Goal: Task Accomplishment & Management: Manage account settings

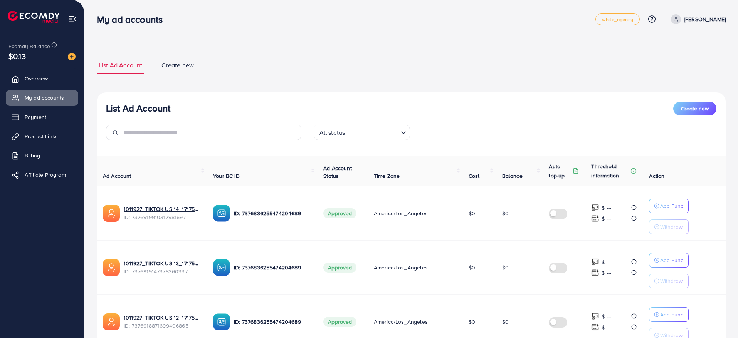
scroll to position [447, 0]
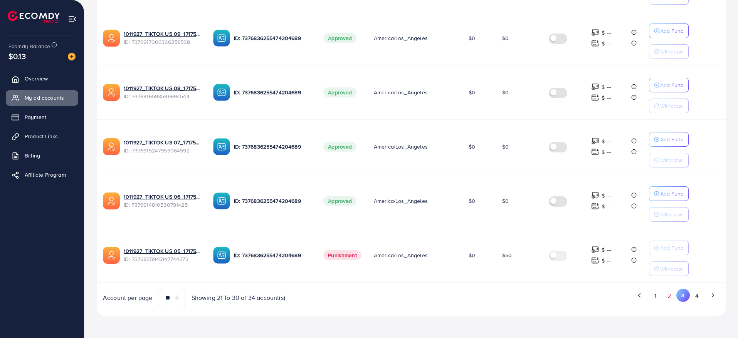
click at [676, 301] on button "2" at bounding box center [669, 296] width 14 height 14
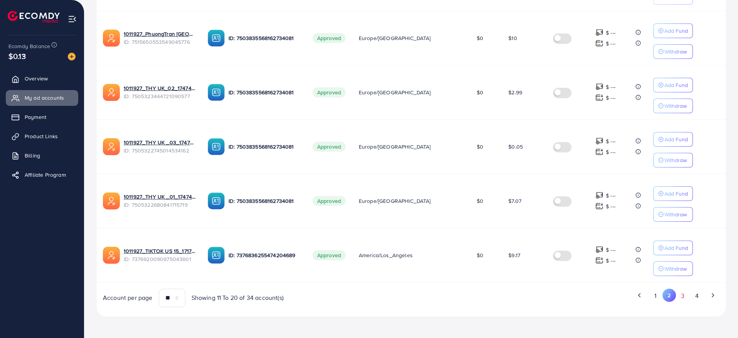
click at [682, 295] on button "3" at bounding box center [683, 296] width 14 height 14
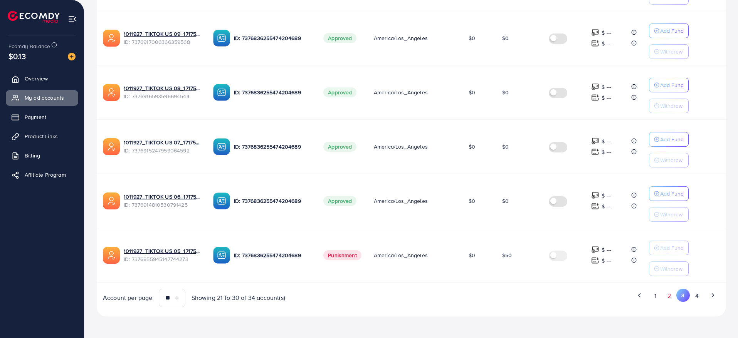
click at [667, 296] on button "2" at bounding box center [669, 296] width 14 height 14
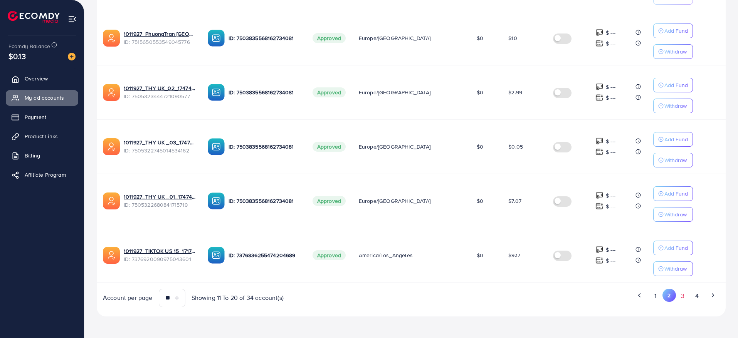
click at [677, 300] on button "3" at bounding box center [683, 296] width 14 height 14
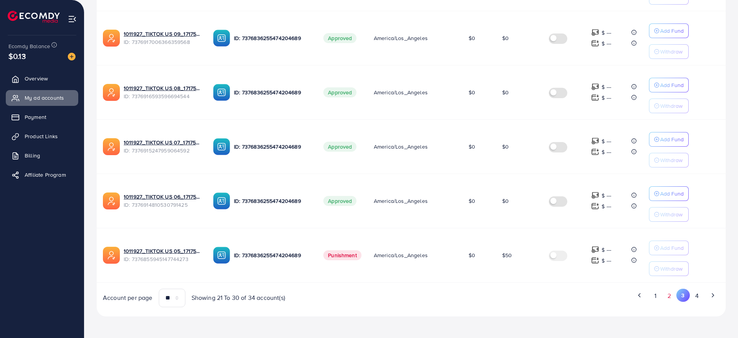
click at [665, 294] on button "2" at bounding box center [669, 296] width 14 height 14
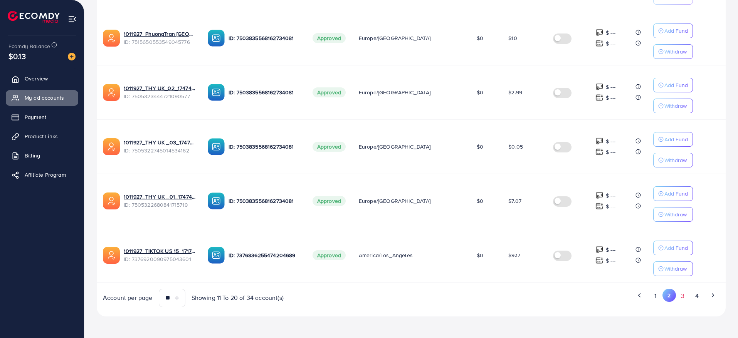
click at [683, 300] on button "3" at bounding box center [683, 296] width 14 height 14
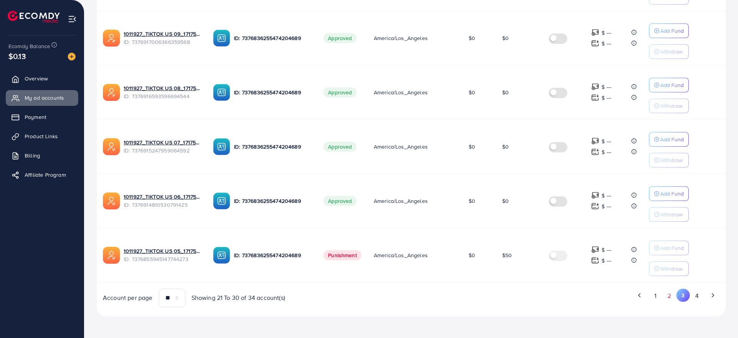
click at [669, 299] on button "2" at bounding box center [669, 296] width 14 height 14
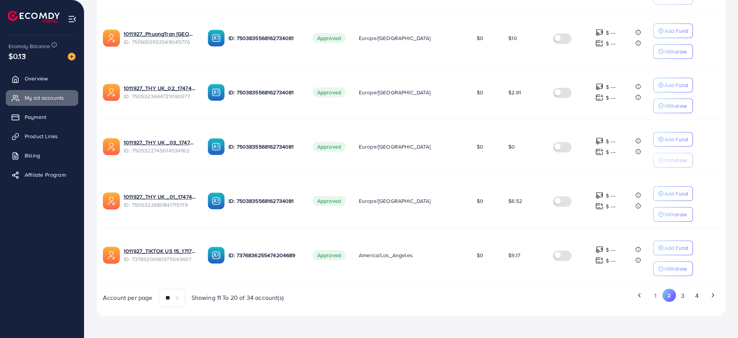
click at [657, 300] on button "1" at bounding box center [654, 296] width 13 height 14
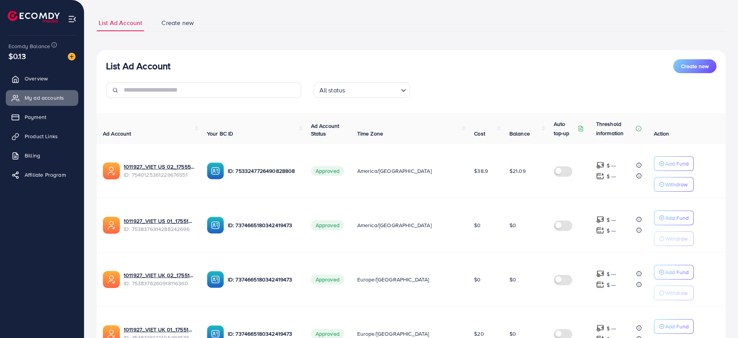
scroll to position [0, 0]
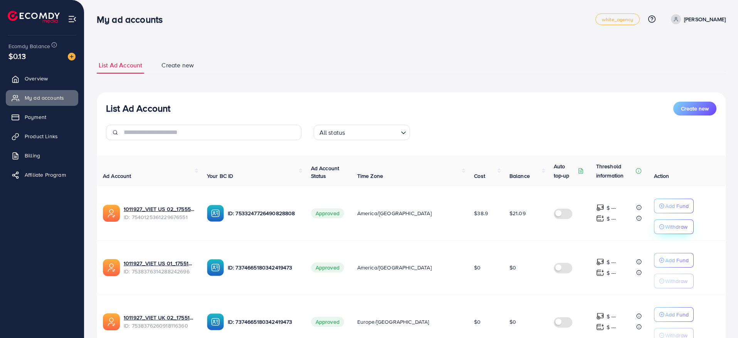
click at [666, 226] on p "Withdraw" at bounding box center [676, 226] width 22 height 9
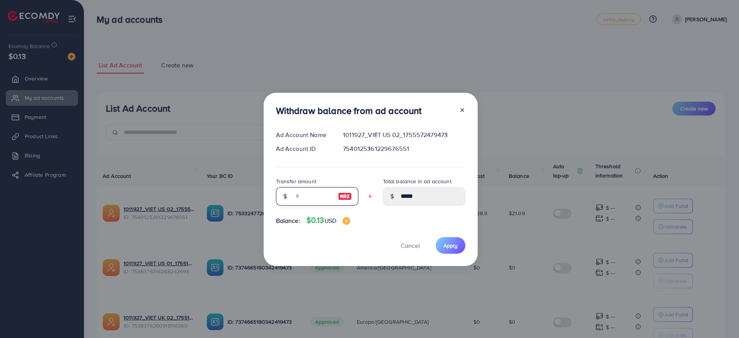
click at [323, 194] on input "text" at bounding box center [313, 196] width 39 height 18
type input "*"
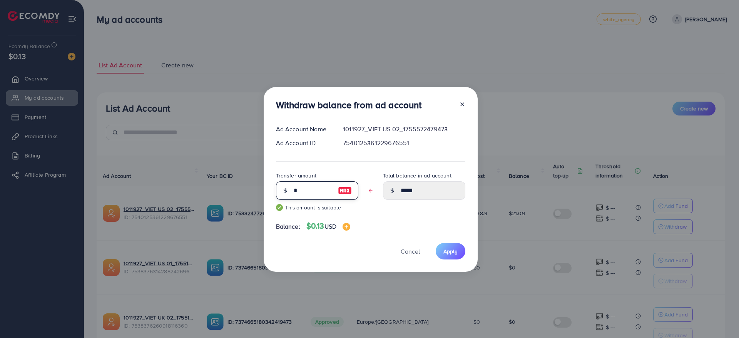
type input "*****"
type input "*"
click at [459, 104] on icon at bounding box center [462, 104] width 6 height 6
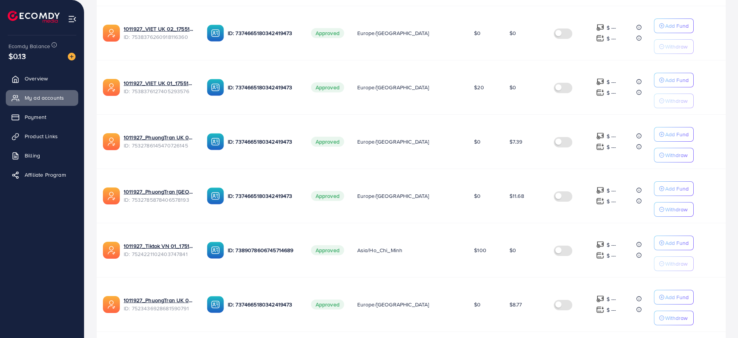
scroll to position [447, 0]
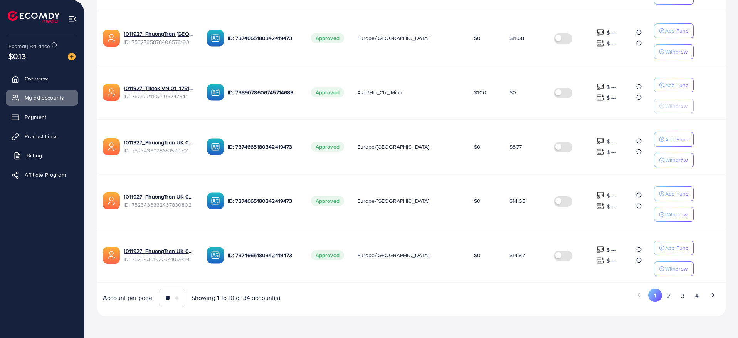
click at [21, 153] on icon at bounding box center [17, 156] width 8 height 8
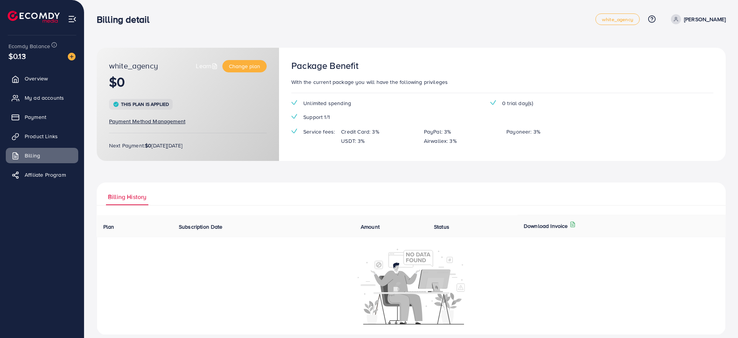
scroll to position [9, 0]
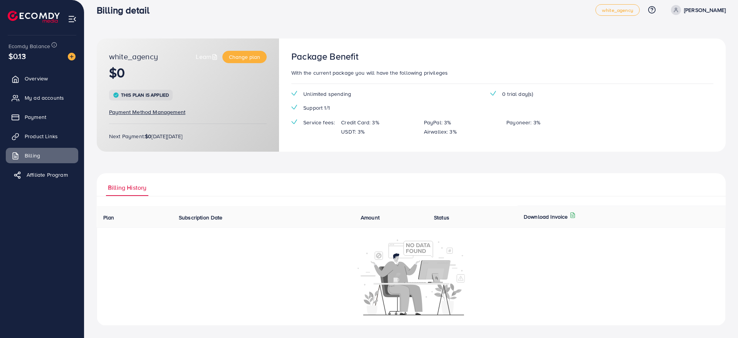
click at [52, 174] on span "Affiliate Program" at bounding box center [47, 175] width 41 height 8
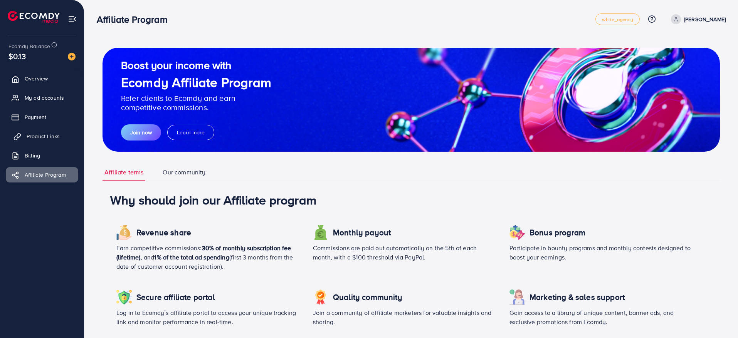
click at [38, 138] on span "Product Links" at bounding box center [43, 136] width 33 height 8
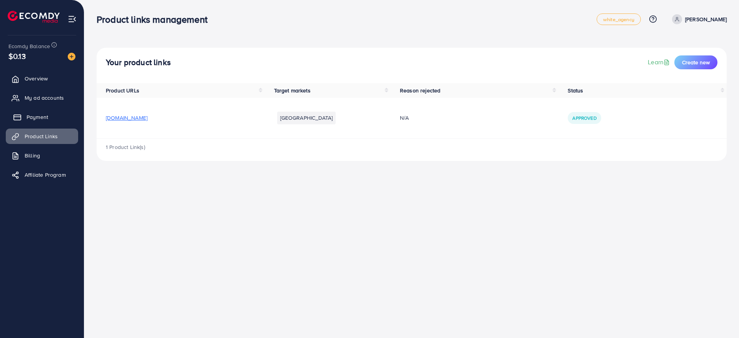
click at [36, 122] on link "Payment" at bounding box center [42, 116] width 72 height 15
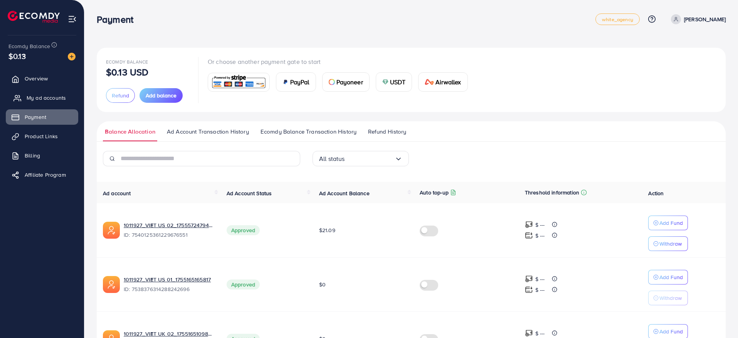
click at [52, 101] on span "My ad accounts" at bounding box center [46, 98] width 39 height 8
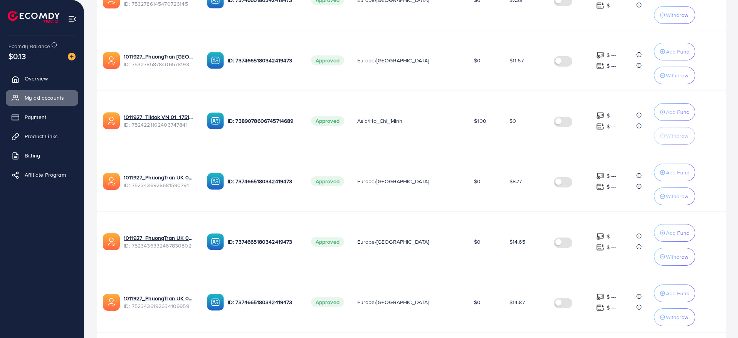
scroll to position [512, 0]
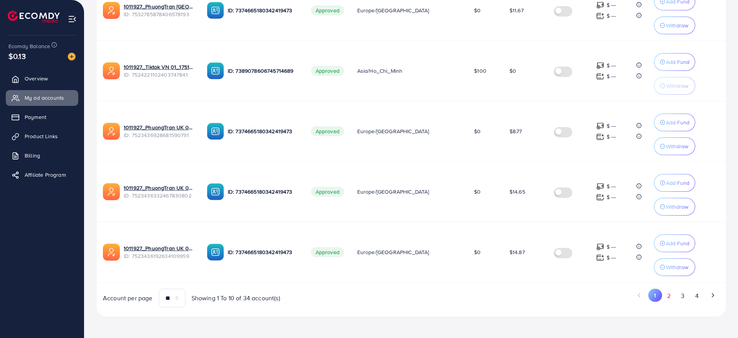
click at [669, 299] on button "2" at bounding box center [669, 296] width 14 height 14
click at [681, 298] on button "3" at bounding box center [683, 296] width 14 height 14
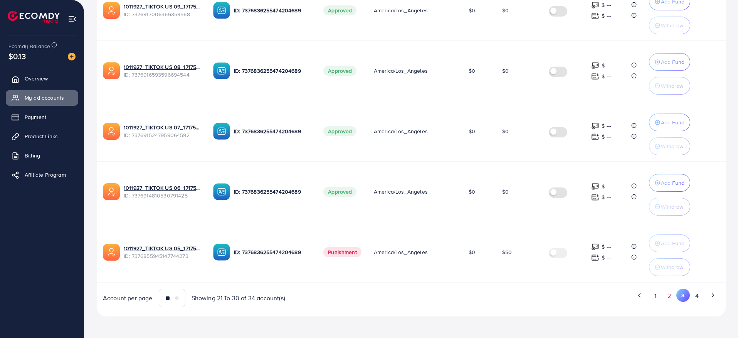
click at [666, 298] on button "2" at bounding box center [669, 296] width 14 height 14
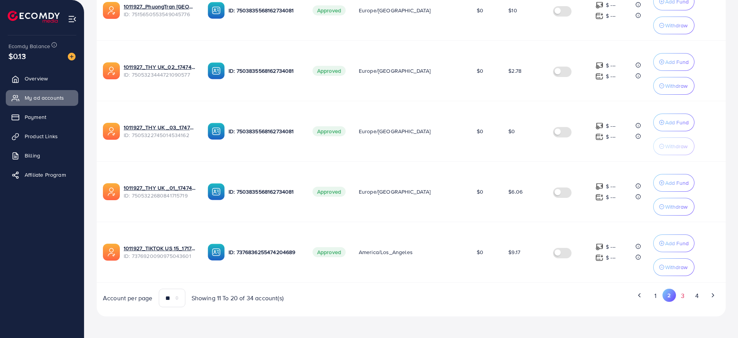
click at [687, 297] on button "3" at bounding box center [683, 296] width 14 height 14
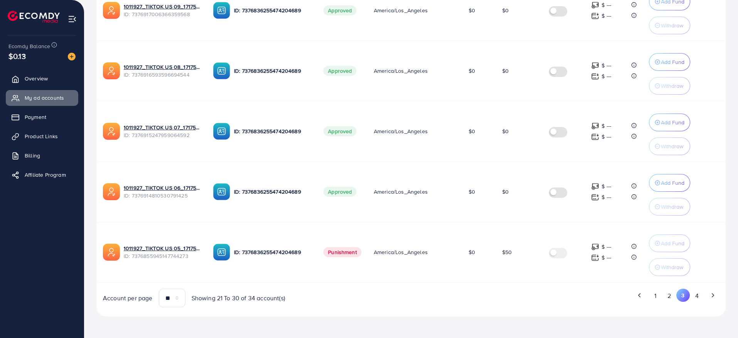
click at [672, 299] on button "2" at bounding box center [669, 296] width 14 height 14
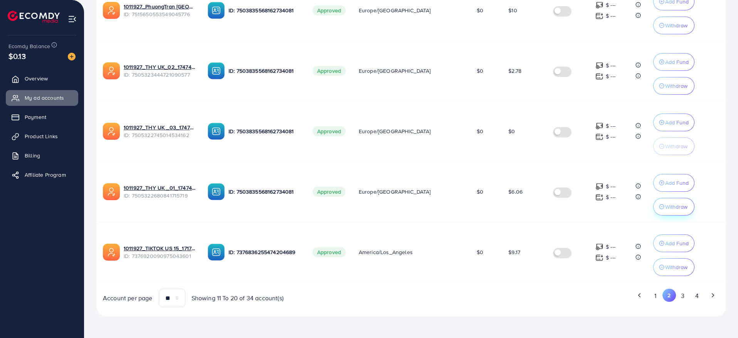
click at [671, 210] on p "Withdraw" at bounding box center [676, 206] width 22 height 9
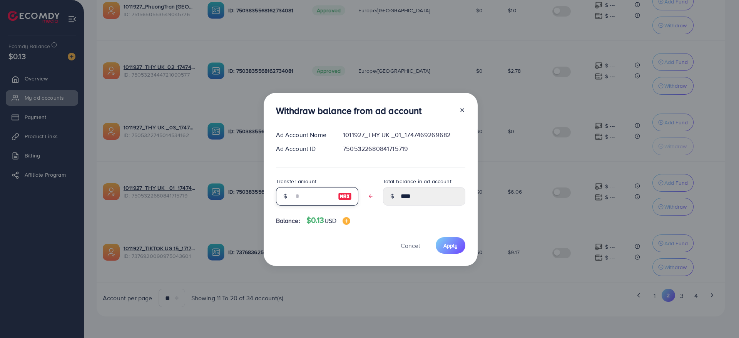
click at [307, 198] on input "text" at bounding box center [313, 196] width 39 height 18
type input "*"
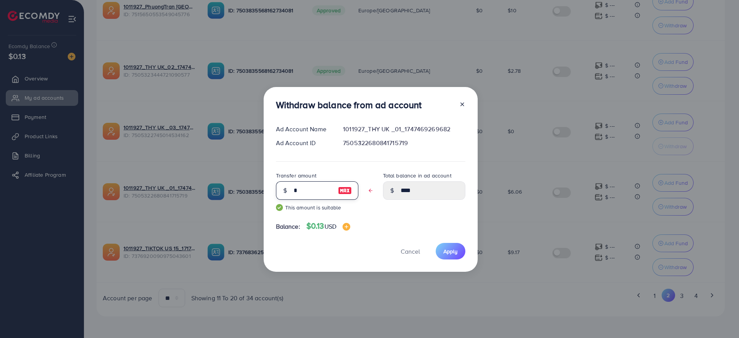
type input "****"
click at [449, 252] on span "Apply" at bounding box center [451, 252] width 14 height 8
click at [305, 194] on input "*" at bounding box center [313, 190] width 39 height 18
drag, startPoint x: 312, startPoint y: 193, endPoint x: 275, endPoint y: 185, distance: 37.4
click at [276, 185] on div "*" at bounding box center [317, 190] width 82 height 18
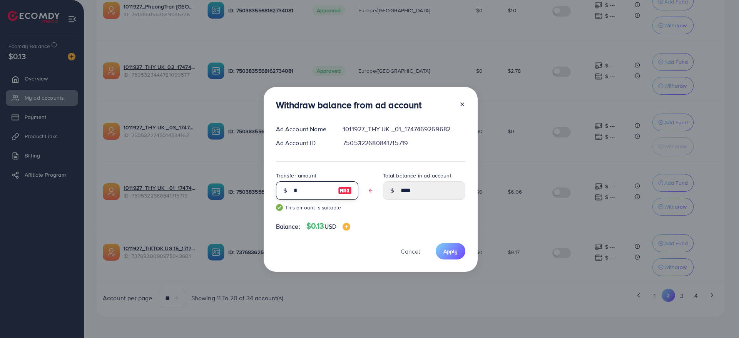
type input "*"
type input "****"
type input "*"
click at [447, 251] on span "Apply" at bounding box center [451, 252] width 14 height 8
click at [463, 105] on icon at bounding box center [462, 104] width 6 height 6
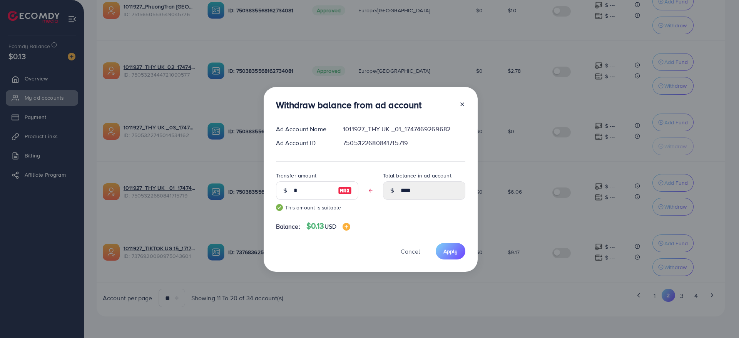
type input "****"
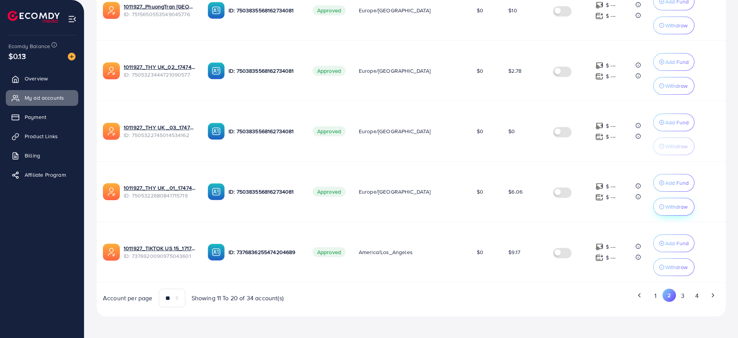
click at [668, 209] on p "Withdraw" at bounding box center [676, 206] width 22 height 9
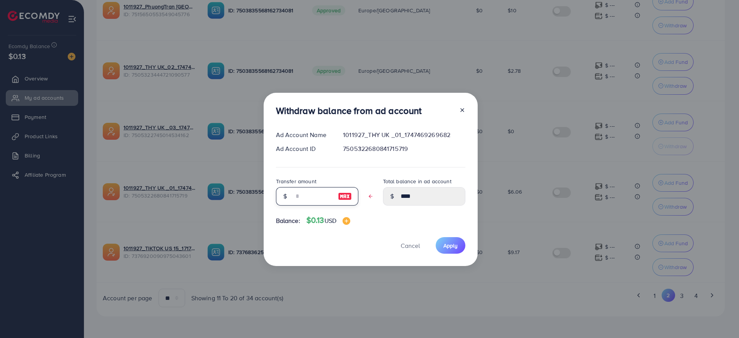
click at [310, 193] on input "text" at bounding box center [313, 196] width 39 height 18
type input "*"
type input "****"
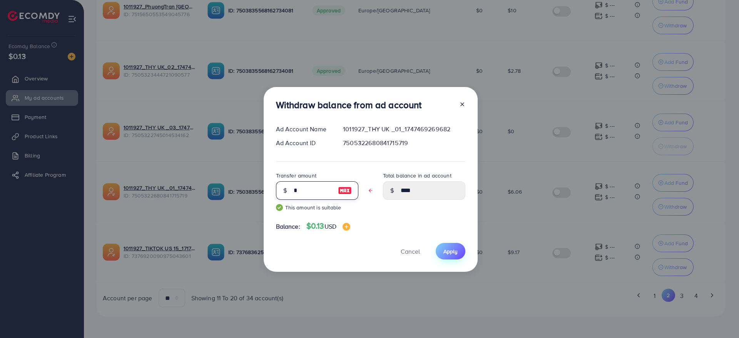
type input "*"
click at [450, 252] on span "Apply" at bounding box center [451, 252] width 14 height 8
click at [449, 248] on span "Apply" at bounding box center [451, 252] width 14 height 8
click at [464, 103] on div "Withdraw balance from ad account Ad Account Name 1011927_THY UK _01_17474692696…" at bounding box center [371, 179] width 214 height 185
click at [459, 102] on icon at bounding box center [462, 104] width 6 height 6
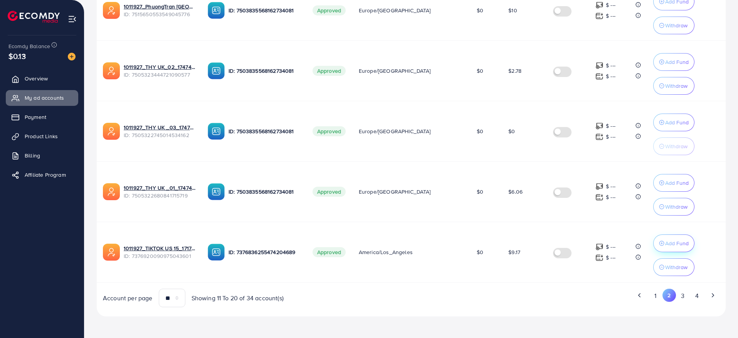
click at [669, 242] on p "Add Fund" at bounding box center [676, 243] width 23 height 9
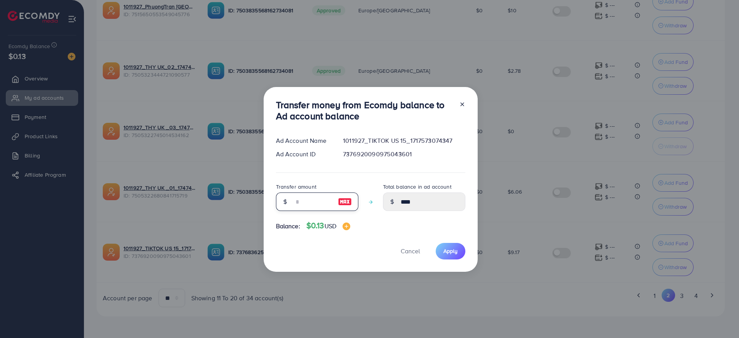
click at [316, 202] on input "number" at bounding box center [313, 202] width 39 height 18
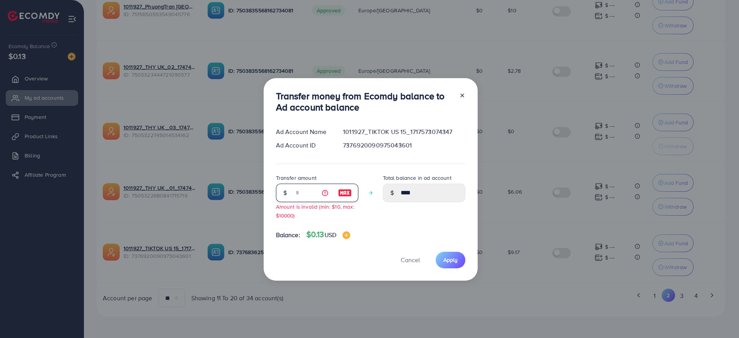
type input "*"
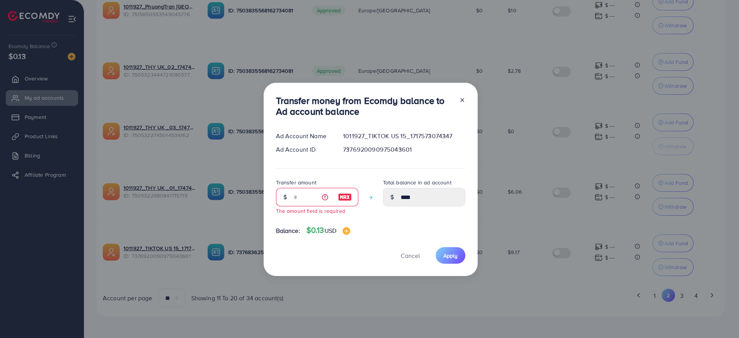
click at [460, 102] on icon at bounding box center [462, 100] width 6 height 6
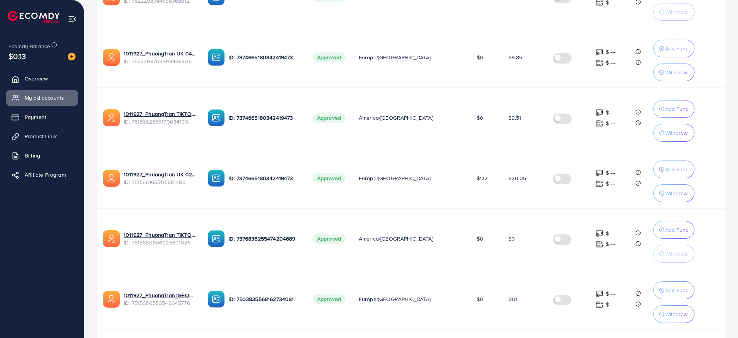
scroll to position [166, 0]
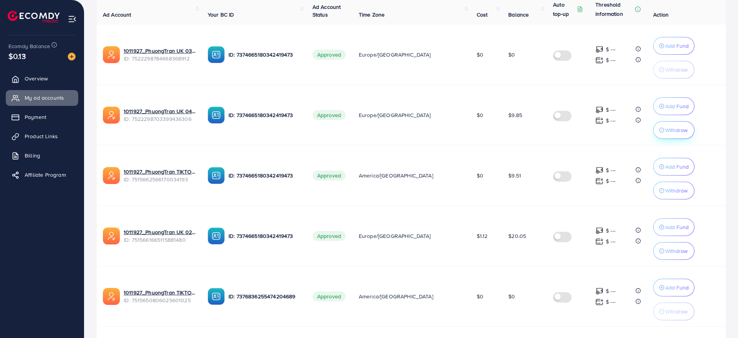
click at [666, 131] on p "Withdraw" at bounding box center [676, 130] width 22 height 9
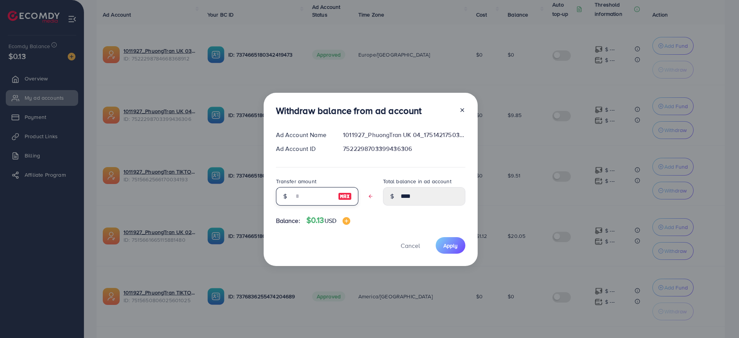
click at [326, 200] on input "text" at bounding box center [313, 196] width 39 height 18
type input "*"
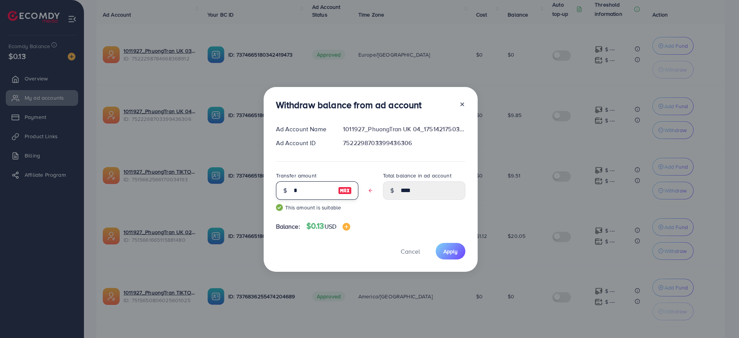
type input "****"
type input "*"
click at [461, 102] on icon at bounding box center [462, 104] width 6 height 6
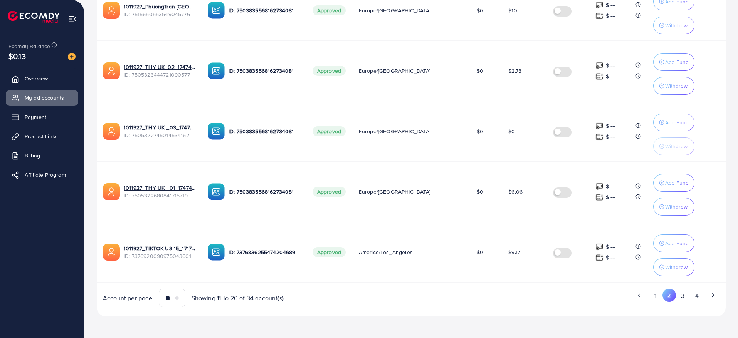
scroll to position [454, 0]
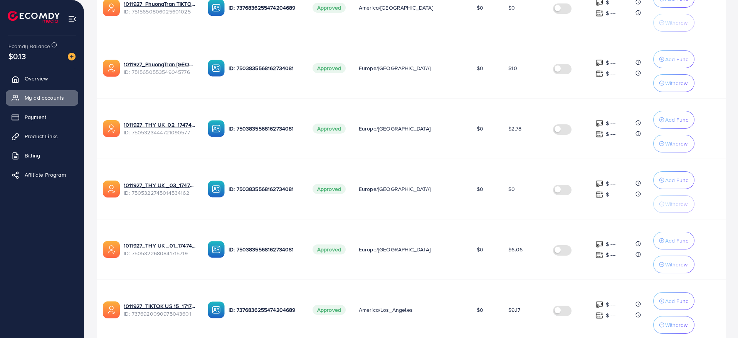
click at [508, 128] on span "$2.78" at bounding box center [514, 129] width 13 height 8
click at [659, 147] on div "Withdraw" at bounding box center [674, 143] width 30 height 9
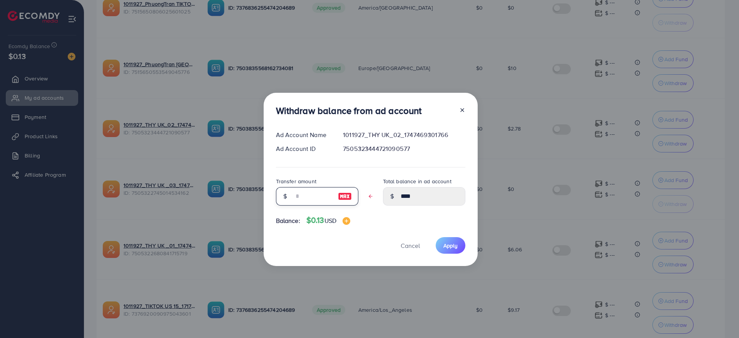
click at [317, 196] on input "text" at bounding box center [313, 196] width 39 height 18
type input "*"
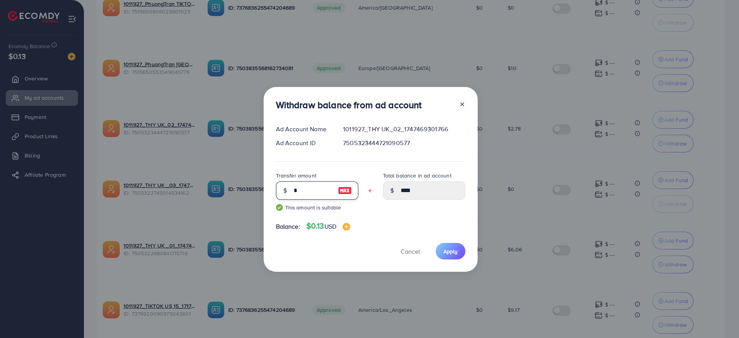
type input "****"
type input "*"
click at [455, 250] on span "Apply" at bounding box center [451, 252] width 14 height 8
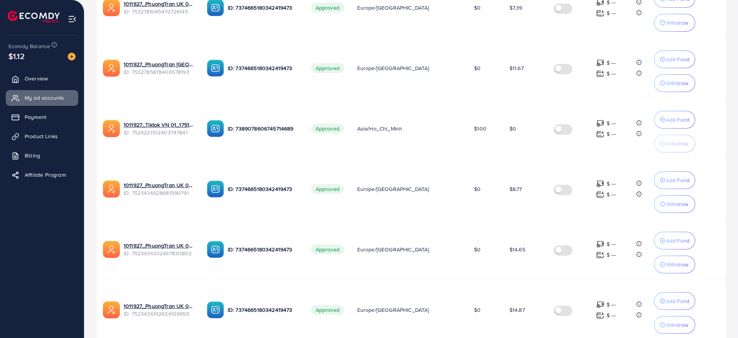
scroll to position [512, 0]
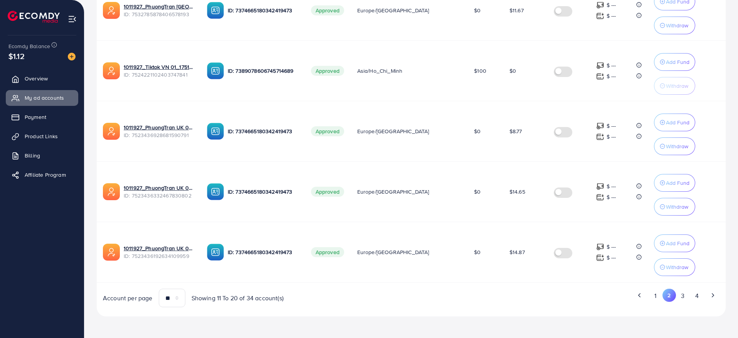
click at [673, 299] on button "2" at bounding box center [668, 295] width 13 height 13
click at [685, 294] on button "3" at bounding box center [683, 296] width 14 height 14
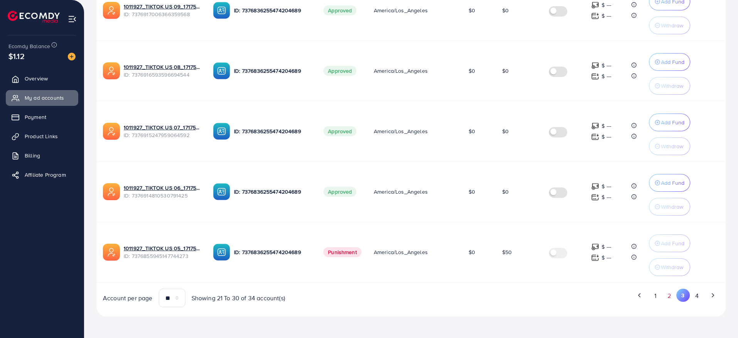
click at [671, 299] on button "2" at bounding box center [669, 296] width 14 height 14
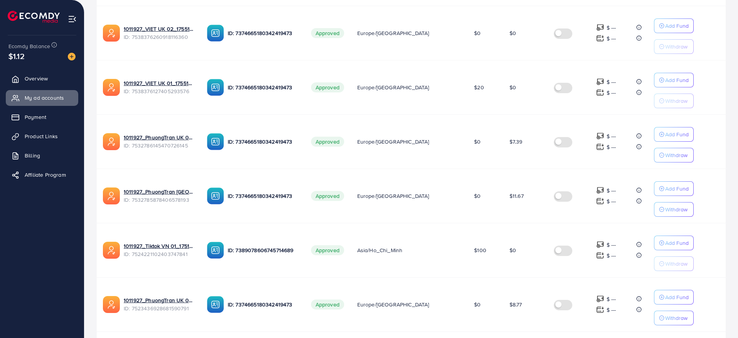
scroll to position [447, 0]
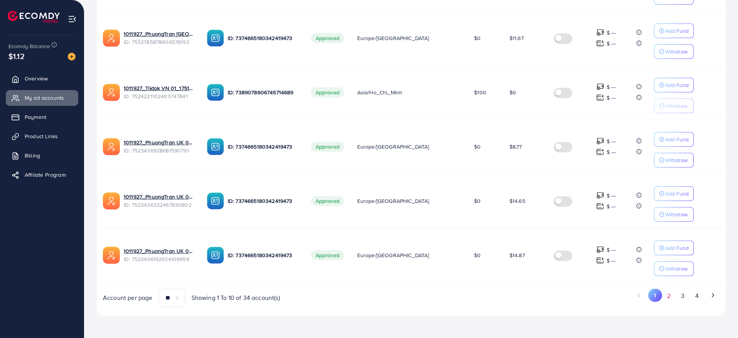
click at [666, 296] on button "2" at bounding box center [669, 296] width 14 height 14
click at [681, 298] on button "3" at bounding box center [683, 296] width 14 height 14
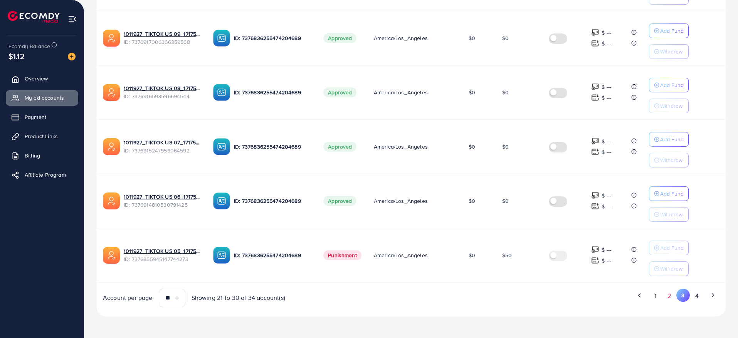
click at [672, 298] on button "2" at bounding box center [669, 296] width 14 height 14
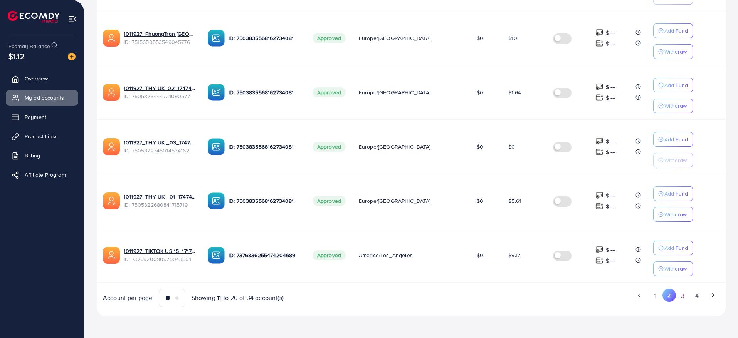
drag, startPoint x: 680, startPoint y: 297, endPoint x: 671, endPoint y: 299, distance: 9.4
click at [679, 297] on button "3" at bounding box center [683, 296] width 14 height 14
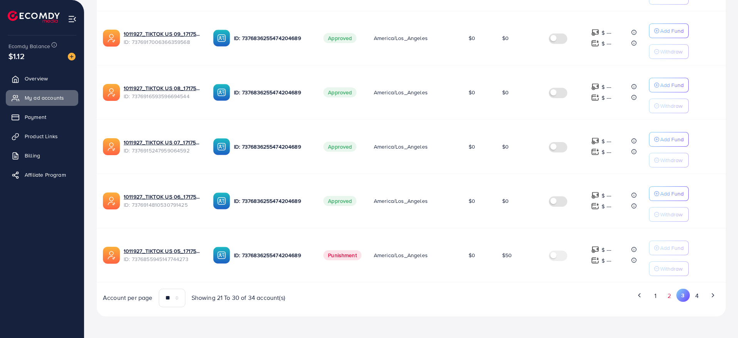
click at [667, 298] on button "2" at bounding box center [669, 296] width 14 height 14
